Goal: Check status: Check status

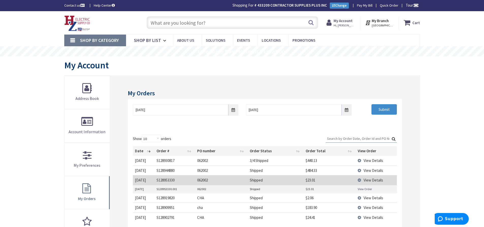
scroll to position [25, 0]
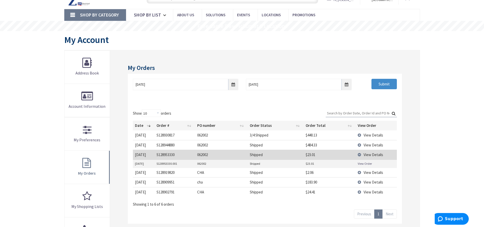
click at [374, 136] on span "View Details" at bounding box center [373, 135] width 20 height 5
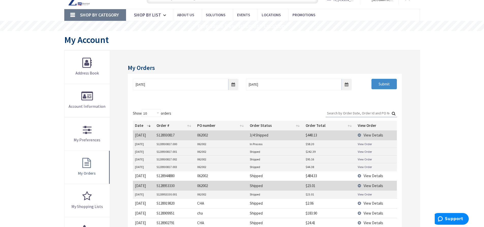
click at [367, 143] on link "View Order" at bounding box center [365, 144] width 14 height 4
click at [362, 152] on link "View Order" at bounding box center [365, 151] width 14 height 4
click at [359, 157] on link "View Order" at bounding box center [365, 159] width 14 height 4
click at [363, 167] on link "View Order" at bounding box center [365, 167] width 14 height 4
click at [363, 195] on link "View Order" at bounding box center [365, 194] width 14 height 4
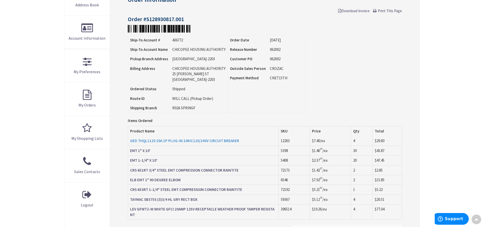
scroll to position [102, 0]
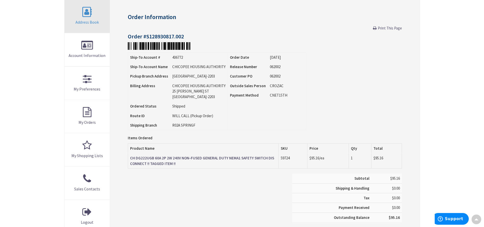
scroll to position [77, 0]
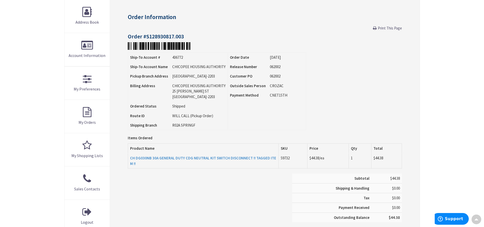
scroll to position [77, 0]
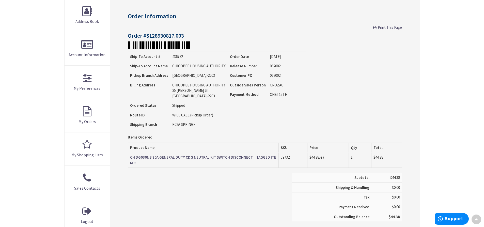
click at [186, 156] on strong "CH DG030NB 30A GENERAL DUTY CDG NEUTRAL KIT SWITCH DISCONNECT !! TAGGED ITEM !!" at bounding box center [203, 160] width 146 height 10
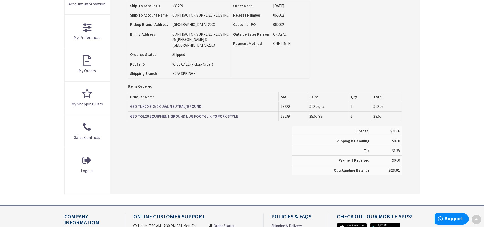
scroll to position [128, 0]
click at [176, 107] on strong "GED TLK20 6-2/0 CU/AL NEUTRAL/GROUND" at bounding box center [166, 106] width 72 height 5
click at [199, 116] on strong "GED TGL20 EQUIPMENT GROUND LUG FOR TGL KITS FORK STYLE" at bounding box center [184, 116] width 108 height 5
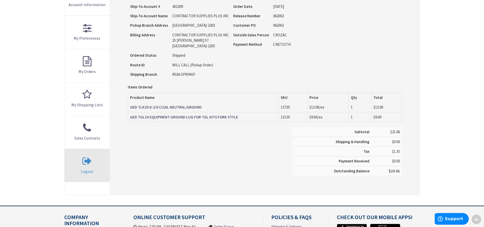
scroll to position [128, 0]
